Goal: Task Accomplishment & Management: Manage account settings

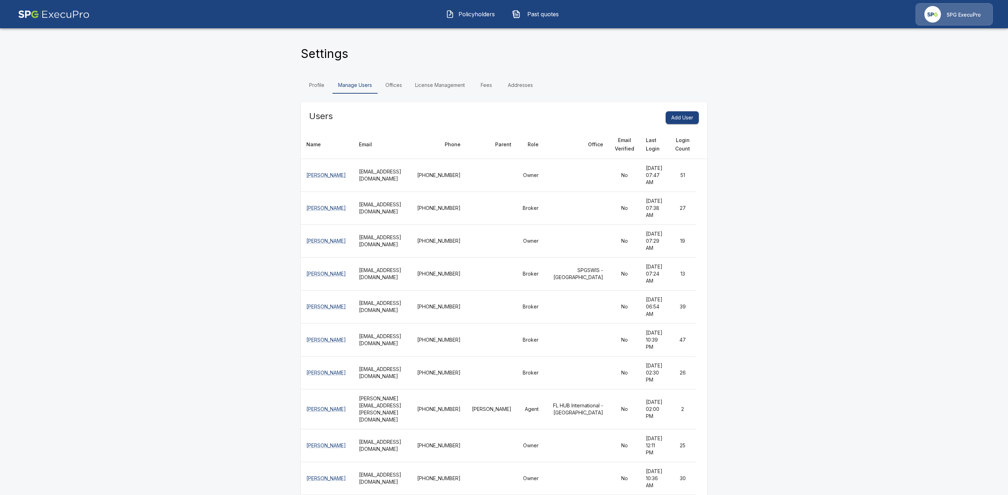
scroll to position [2865, 0]
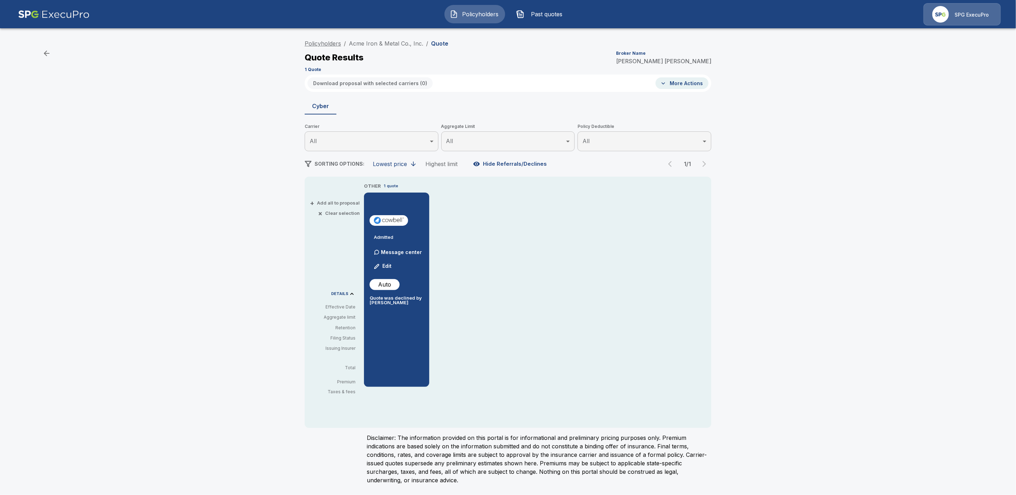
click at [311, 44] on link "Policyholders" at bounding box center [323, 43] width 36 height 7
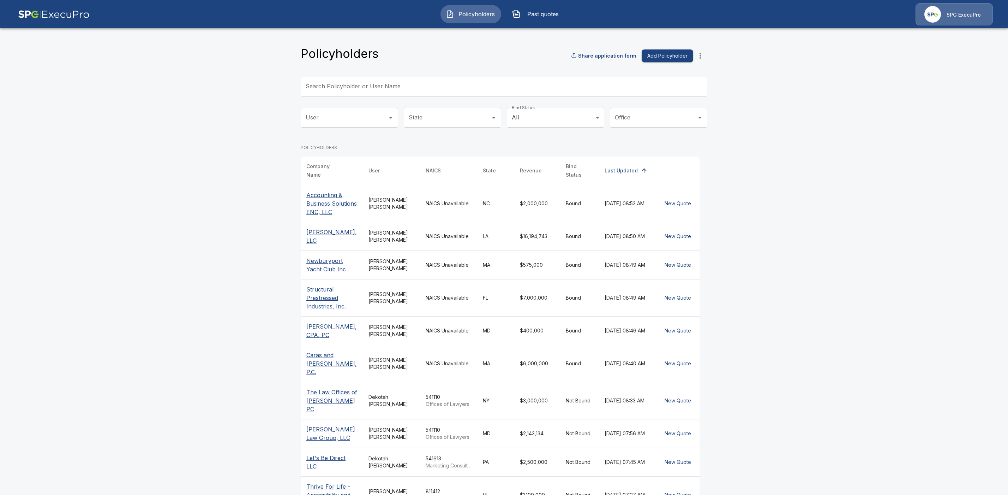
click at [363, 89] on input "Search Policyholder or User Name" at bounding box center [500, 87] width 399 height 20
paste input "**********"
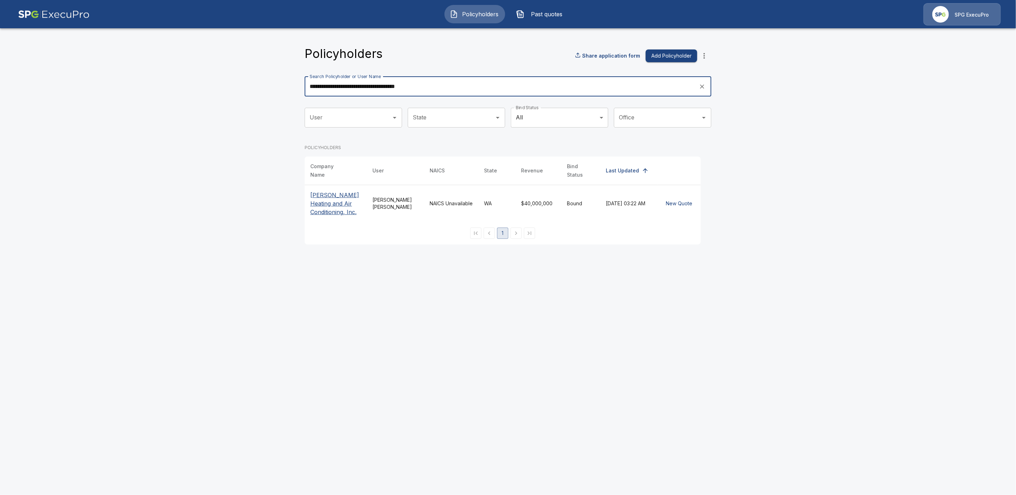
type input "**********"
click at [318, 201] on p "Barron Heating and Air Conditioning, Inc." at bounding box center [335, 203] width 51 height 25
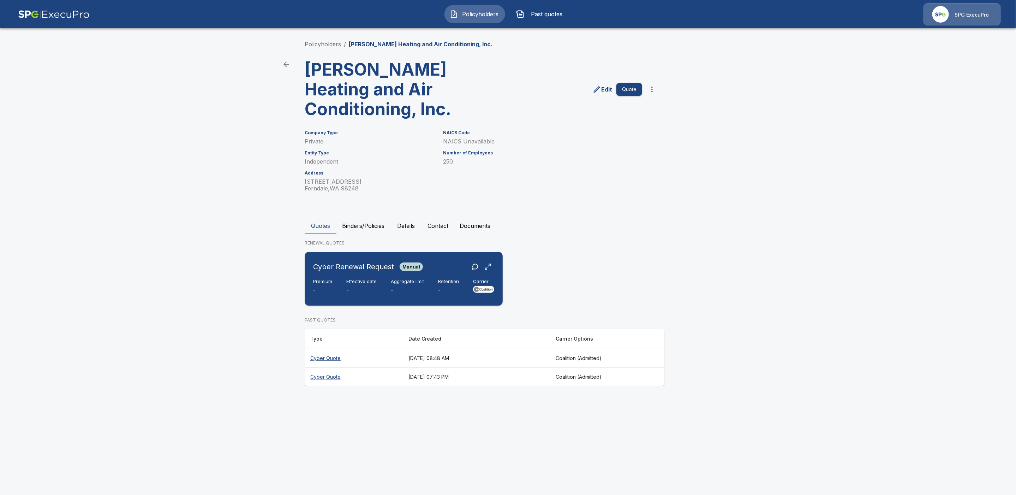
click at [442, 268] on div "Cyber Renewal Request Manual" at bounding box center [403, 266] width 181 height 13
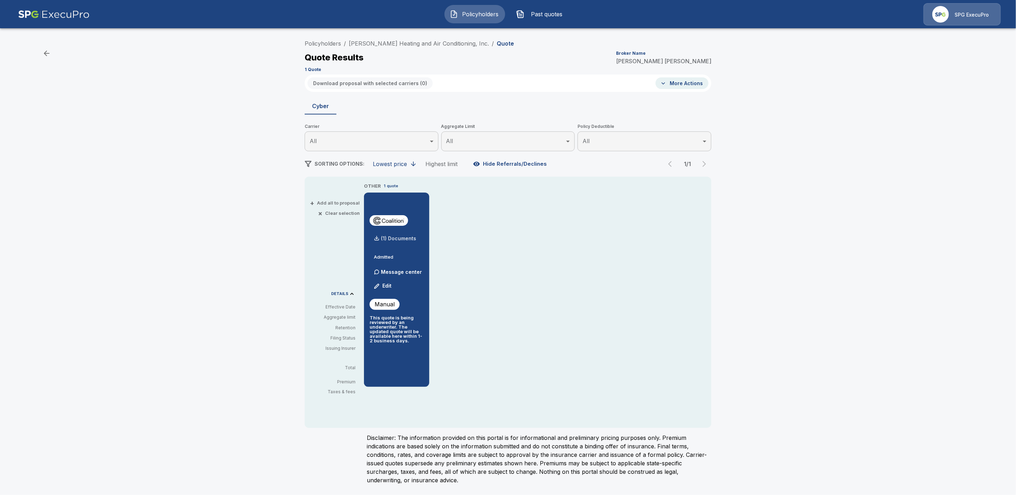
click at [401, 239] on p "(1) Documents" at bounding box center [398, 238] width 35 height 5
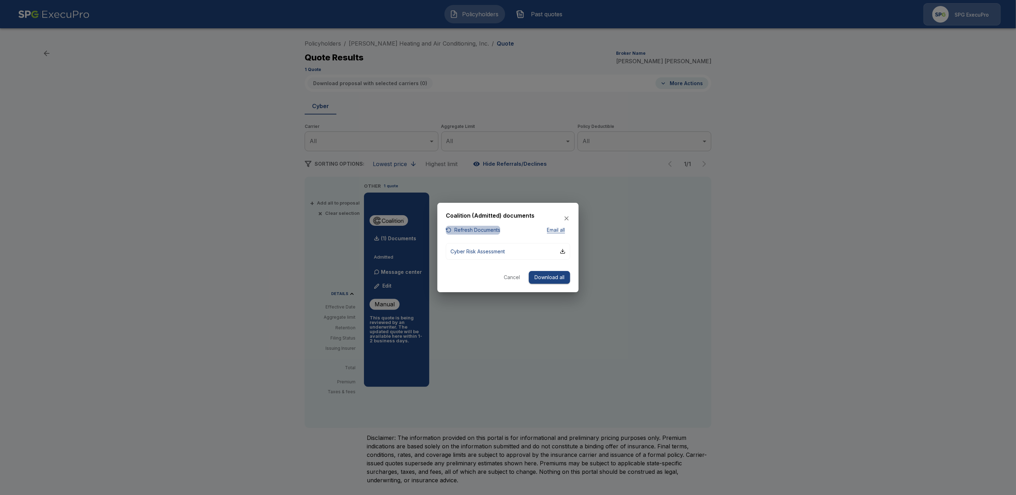
click at [474, 230] on button "Refresh Documents" at bounding box center [473, 230] width 54 height 9
click at [507, 274] on button "Cancel" at bounding box center [512, 277] width 23 height 13
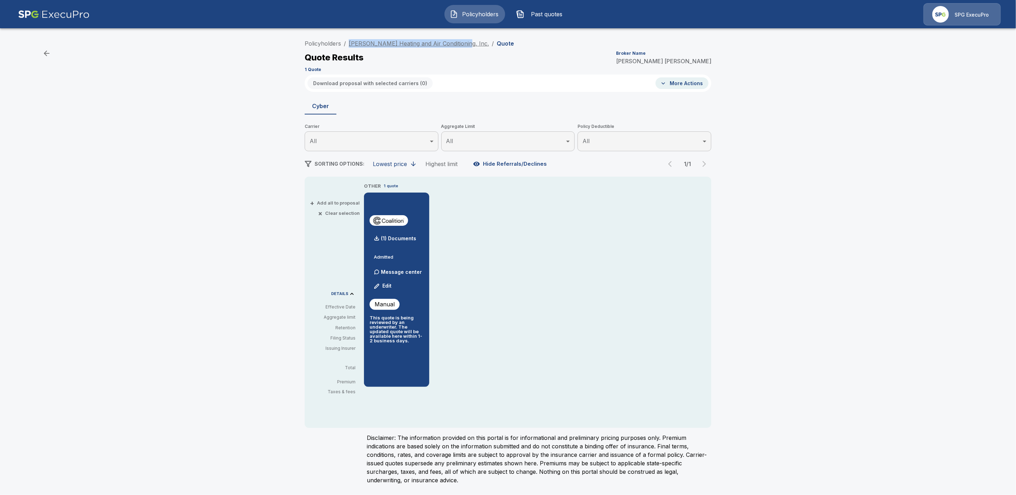
drag, startPoint x: 458, startPoint y: 42, endPoint x: 349, endPoint y: 42, distance: 109.1
click at [349, 42] on ol "Policyholders / Barron Heating and Air Conditioning, Inc. / Quote" at bounding box center [409, 43] width 209 height 8
copy link "Barron Heating and Air Conditioning, Inc."
click at [391, 236] on p "(1) Documents" at bounding box center [398, 238] width 35 height 5
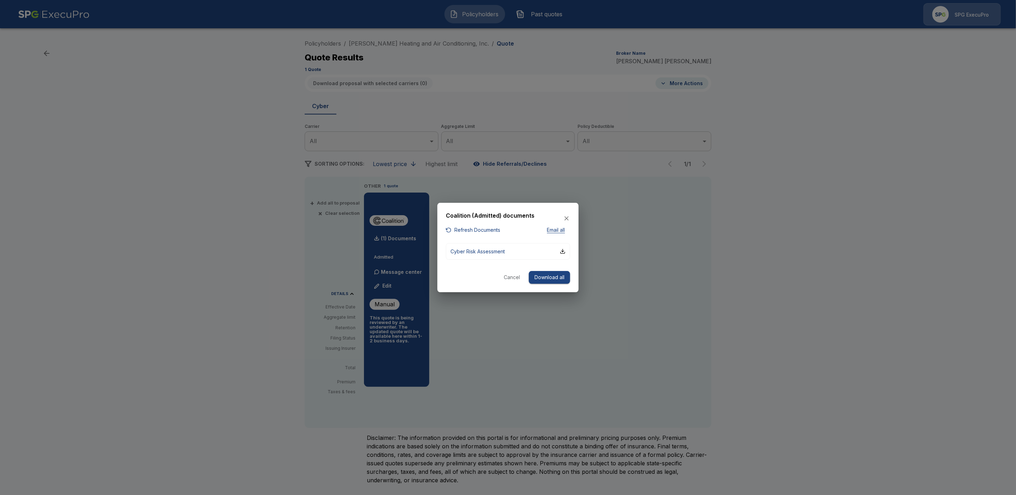
click at [493, 230] on button "Refresh Documents" at bounding box center [473, 230] width 54 height 9
click at [568, 218] on icon "button" at bounding box center [566, 218] width 7 height 7
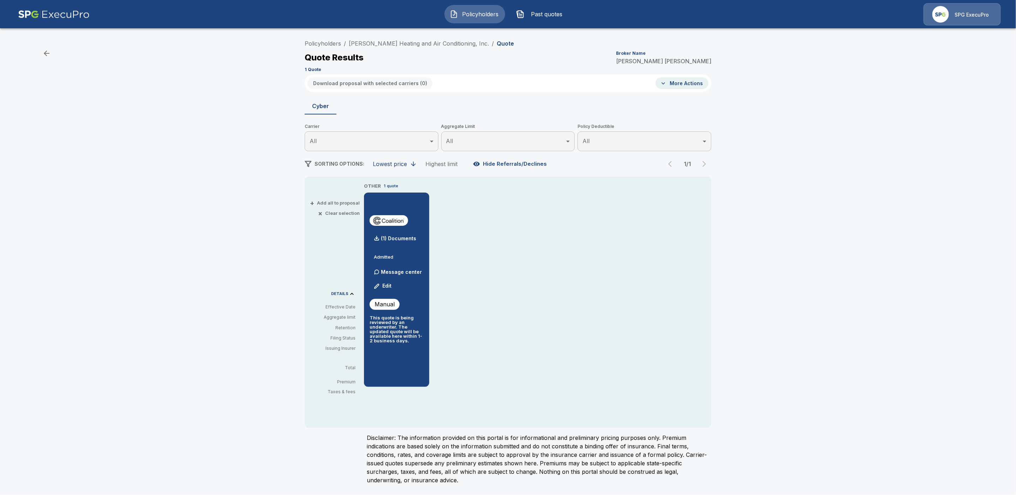
click at [389, 286] on button "Edit" at bounding box center [383, 286] width 24 height 14
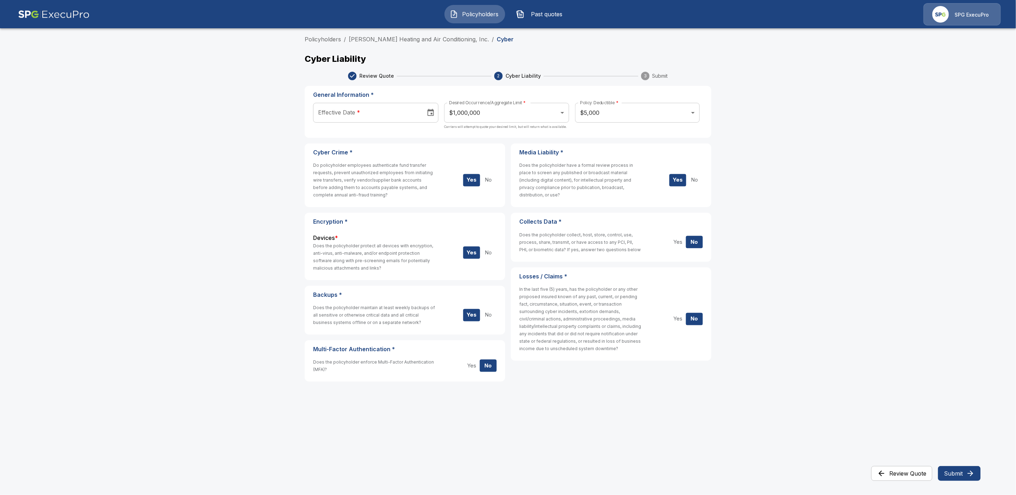
drag, startPoint x: 324, startPoint y: 37, endPoint x: 258, endPoint y: 35, distance: 66.4
click at [324, 37] on link "Policyholders" at bounding box center [323, 39] width 36 height 7
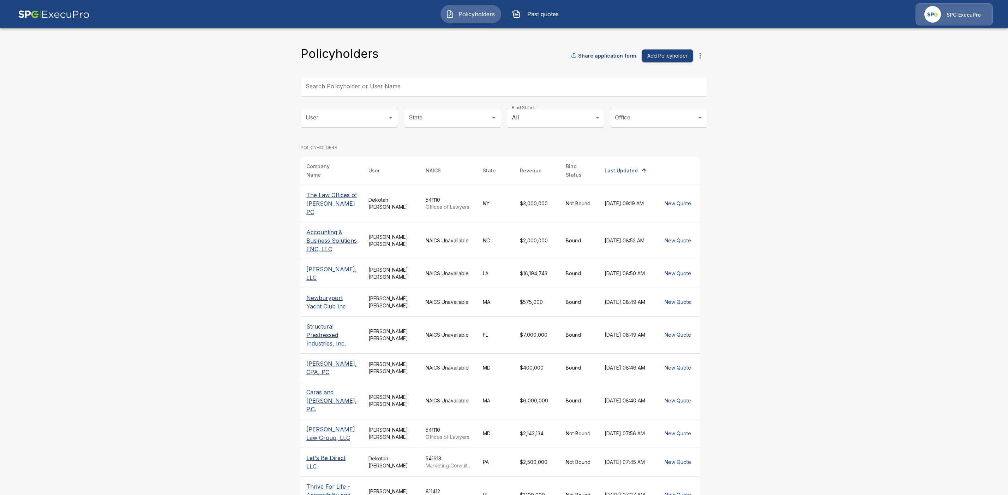
click at [362, 87] on input "Search Policyholder or User Name" at bounding box center [500, 87] width 399 height 20
paste input "**********"
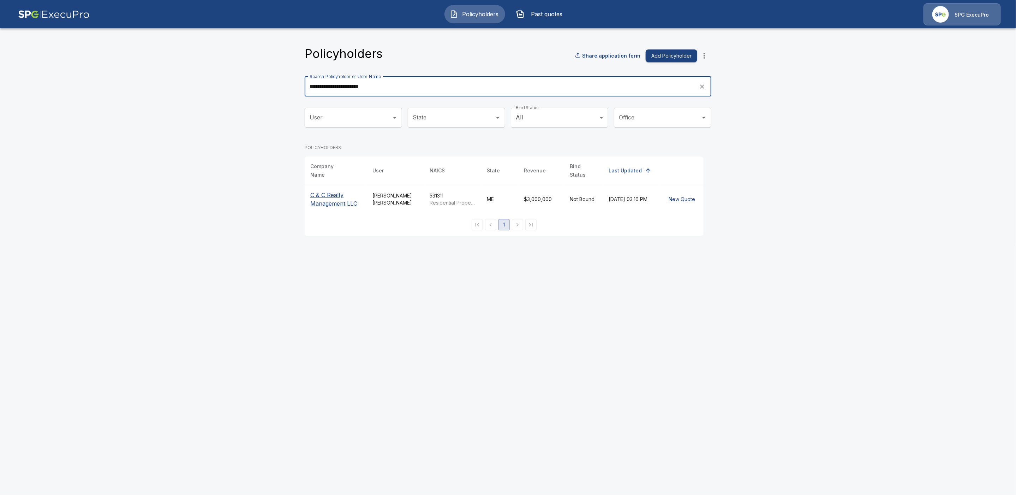
type input "**********"
click at [335, 193] on p "C & C Realty Management LLC" at bounding box center [335, 199] width 51 height 17
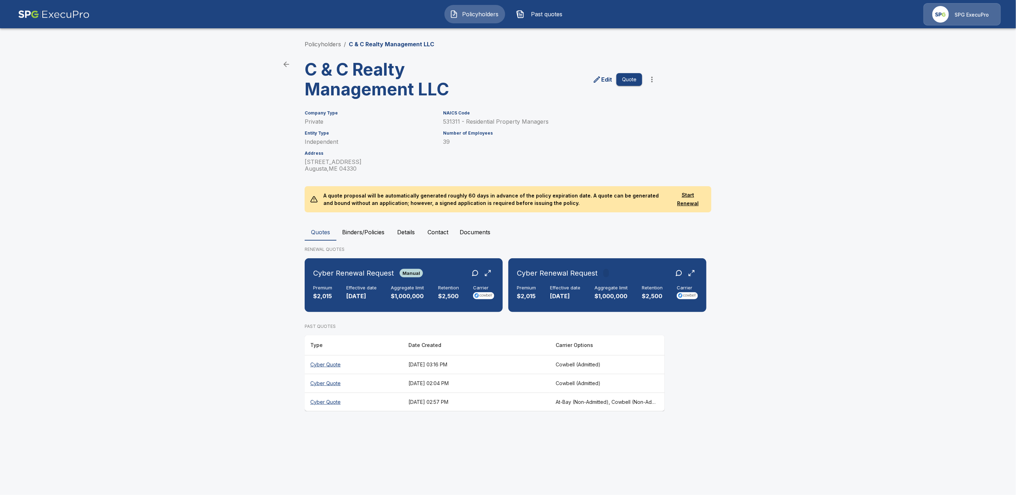
click at [604, 79] on p "Edit" at bounding box center [606, 79] width 11 height 8
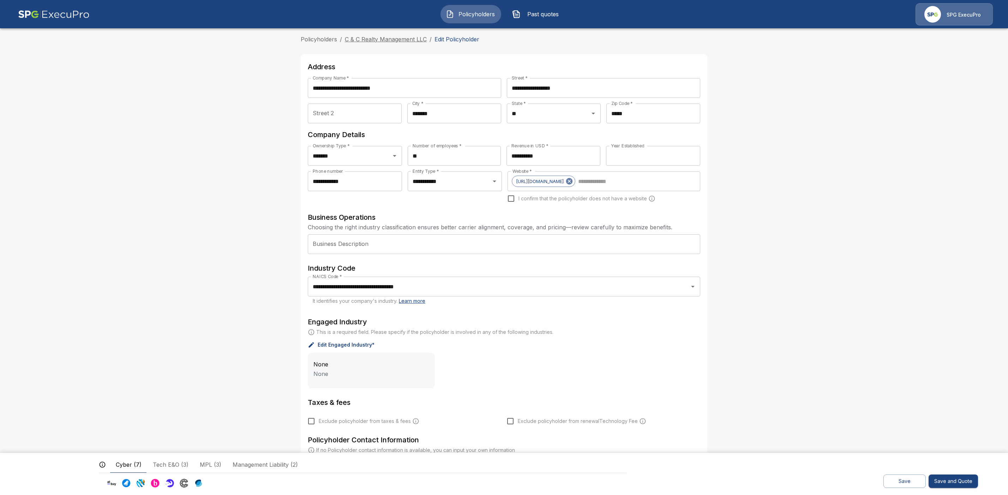
click at [372, 40] on link "C & C Realty Management LLC" at bounding box center [386, 39] width 82 height 7
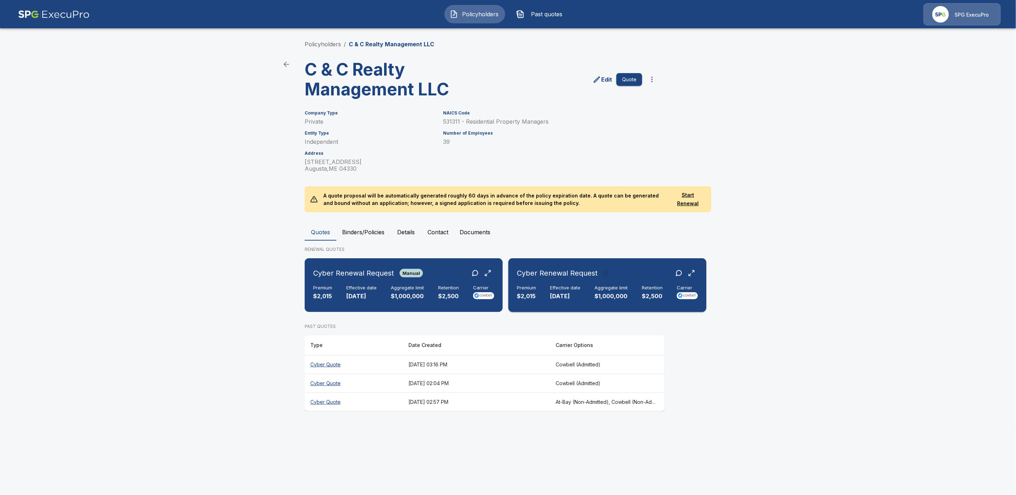
click at [616, 273] on div "Cyber Renewal Request" at bounding box center [607, 272] width 181 height 13
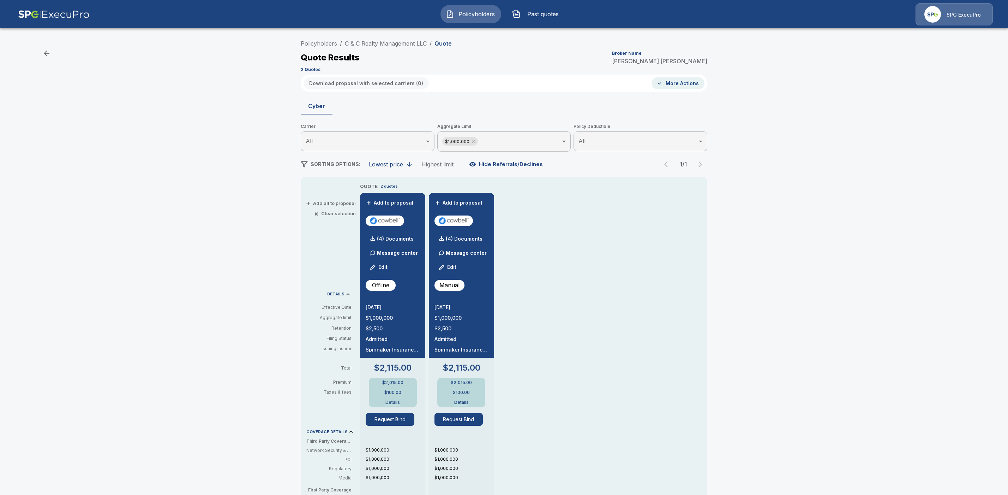
scroll to position [74, 0]
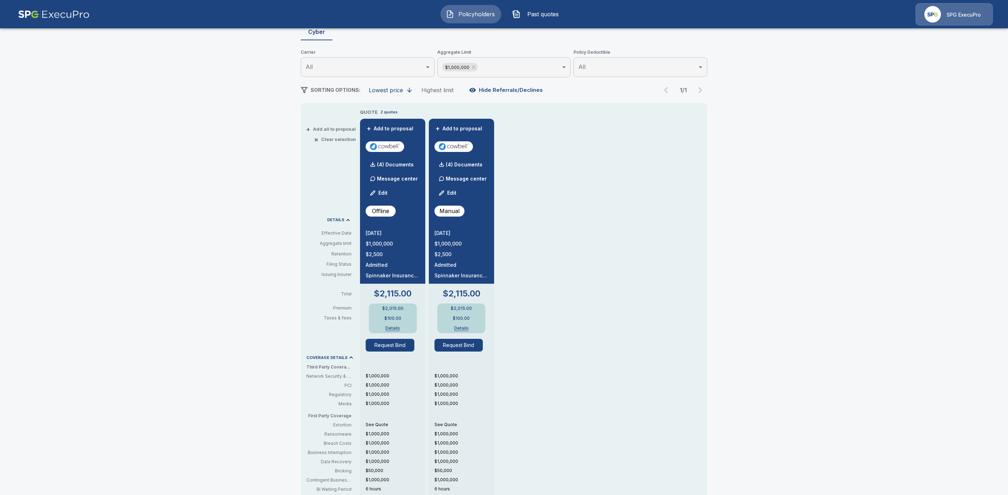
click at [451, 192] on button "Edit" at bounding box center [448, 193] width 24 height 14
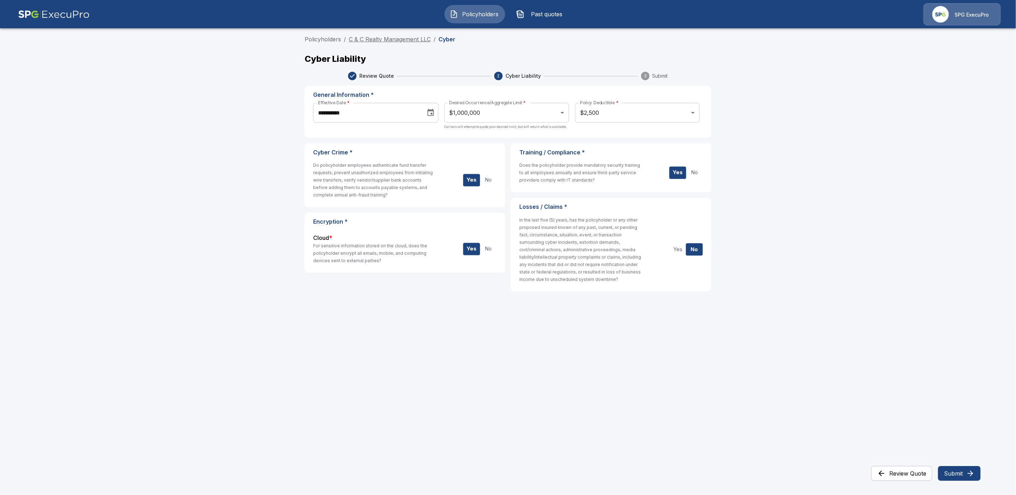
click at [382, 40] on link "C & C Realty Management LLC" at bounding box center [390, 39] width 82 height 7
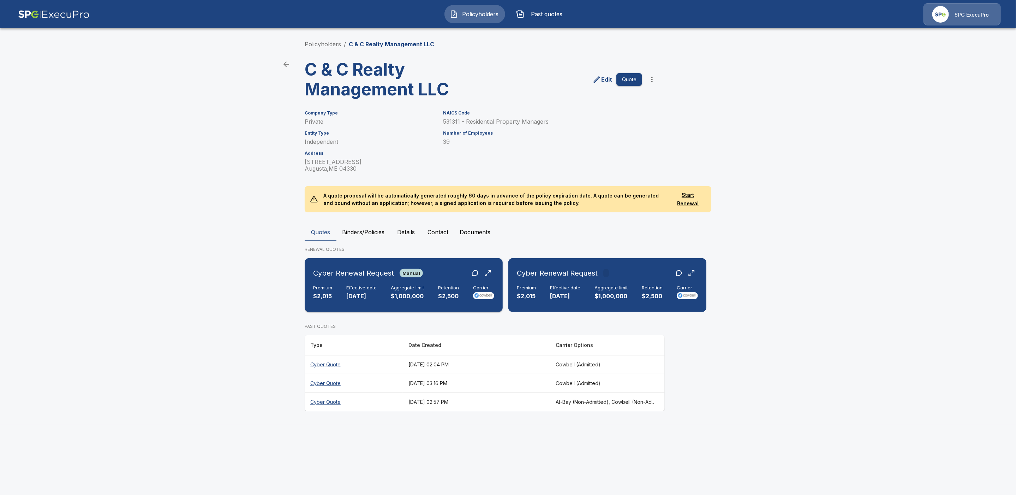
click at [445, 282] on div "Cyber Renewal Request Manual Premium $2,015 Effective date [DATE] Aggregate lim…" at bounding box center [403, 285] width 192 height 48
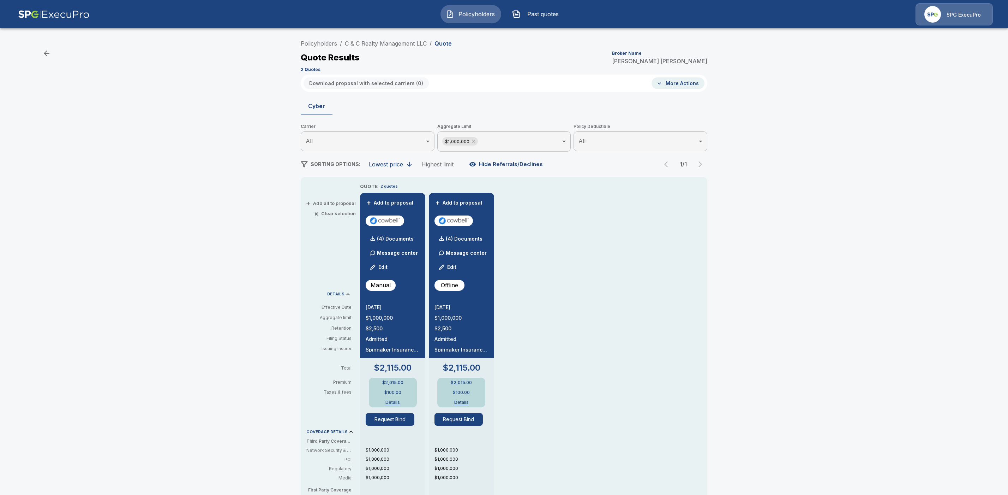
click at [456, 268] on button "Edit" at bounding box center [448, 267] width 24 height 14
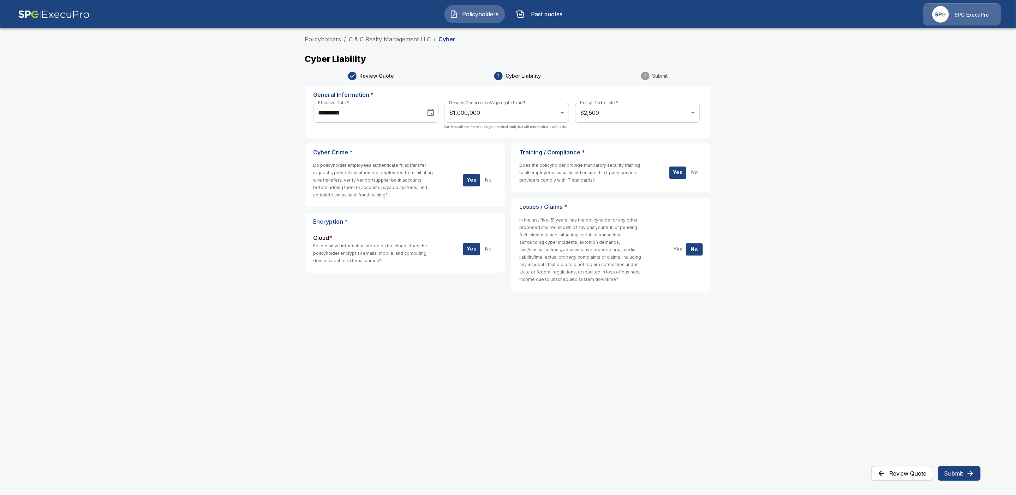
click at [395, 38] on link "C & C Realty Management LLC" at bounding box center [390, 39] width 82 height 7
